Goal: Task Accomplishment & Management: Use online tool/utility

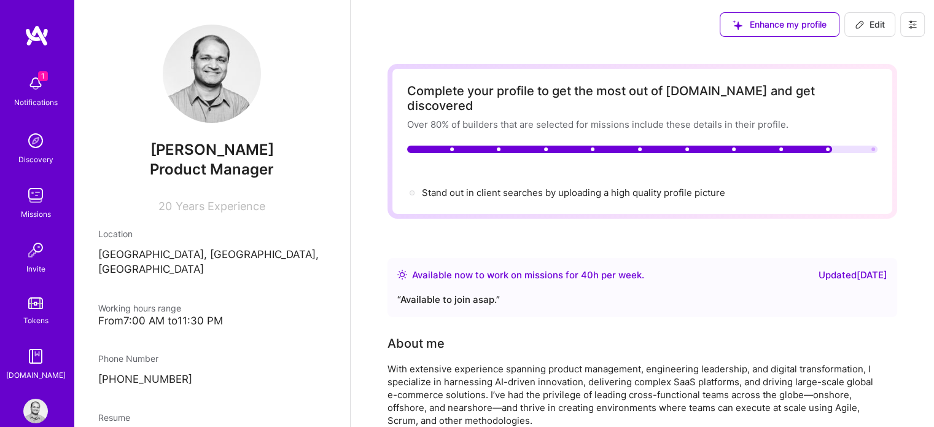
click at [33, 98] on div "Notifications" at bounding box center [36, 102] width 44 height 13
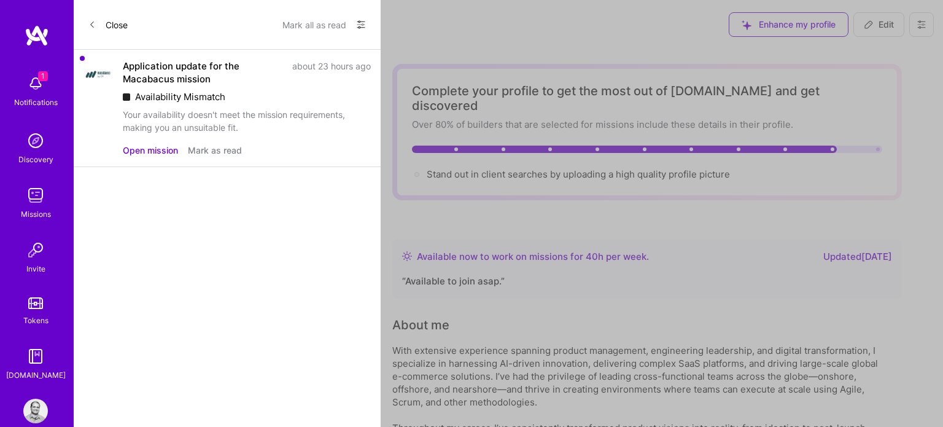
click at [321, 31] on button "Mark all as read" at bounding box center [314, 25] width 64 height 20
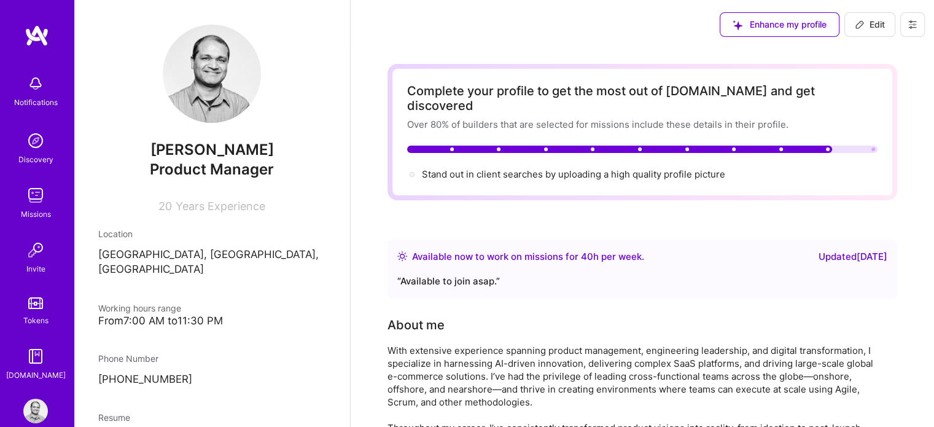
click at [27, 195] on img at bounding box center [35, 195] width 25 height 25
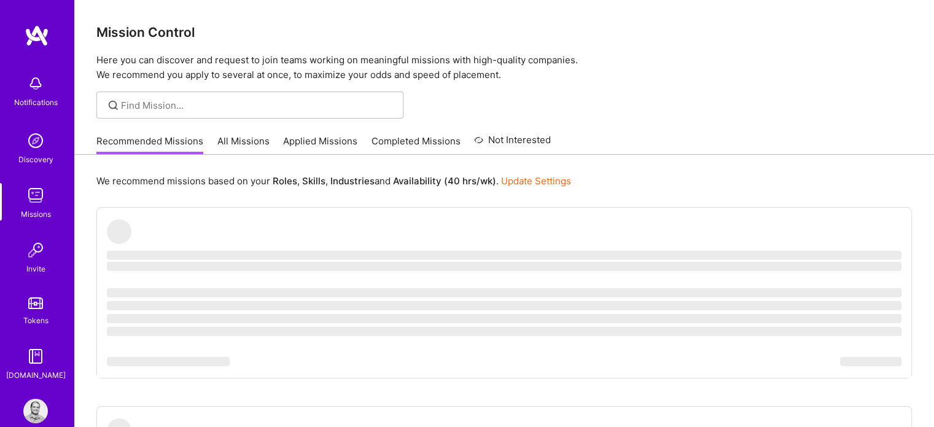
click at [243, 136] on link "All Missions" at bounding box center [243, 144] width 52 height 20
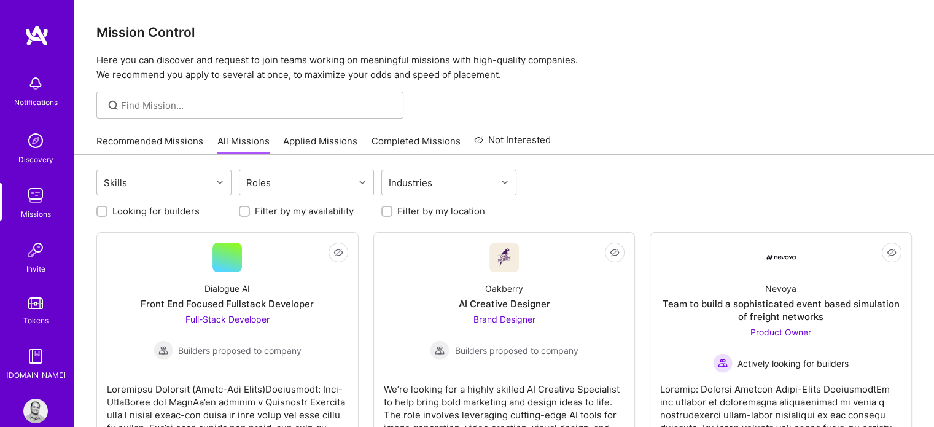
click at [104, 208] on input "Looking for builders" at bounding box center [103, 212] width 9 height 9
checkbox input "true"
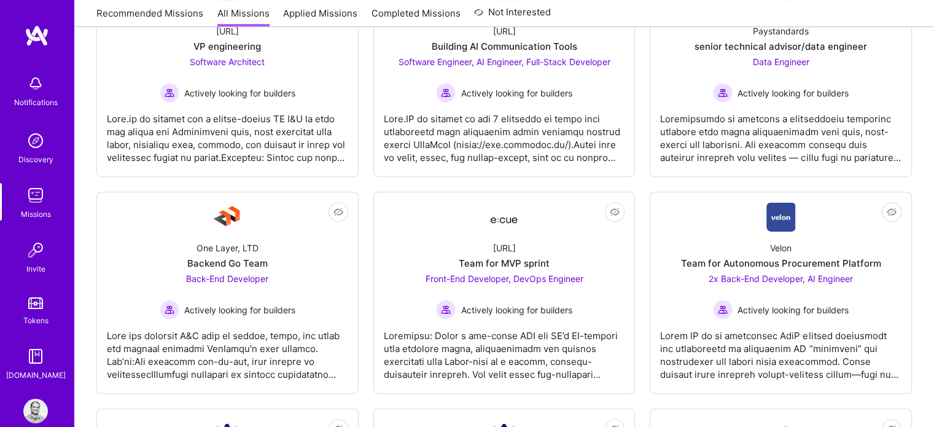
scroll to position [737, 0]
